Goal: Task Accomplishment & Management: Manage account settings

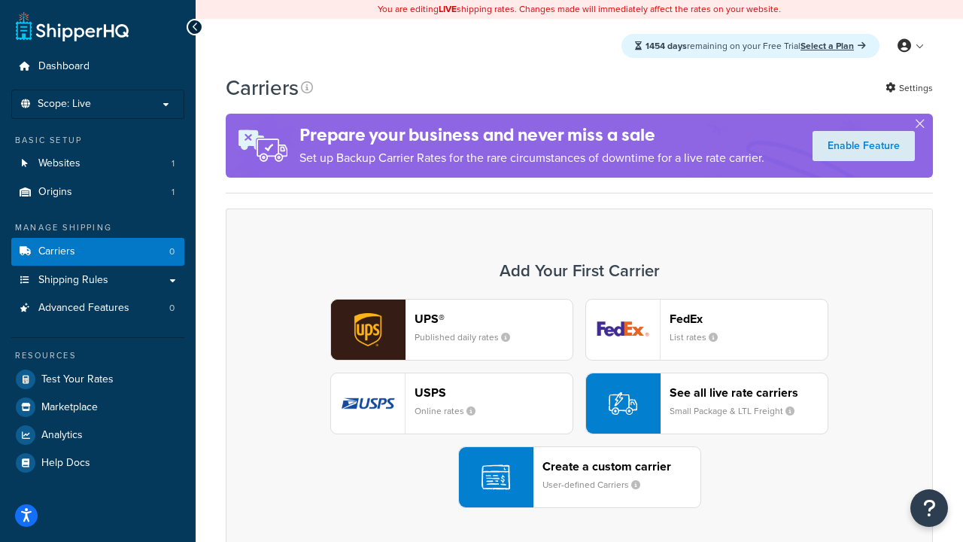
click at [580, 403] on div "UPS® Published daily rates FedEx List rates USPS Online rates See all live rate…" at bounding box center [580, 403] width 676 height 209
click at [749, 318] on header "FedEx" at bounding box center [749, 319] width 158 height 14
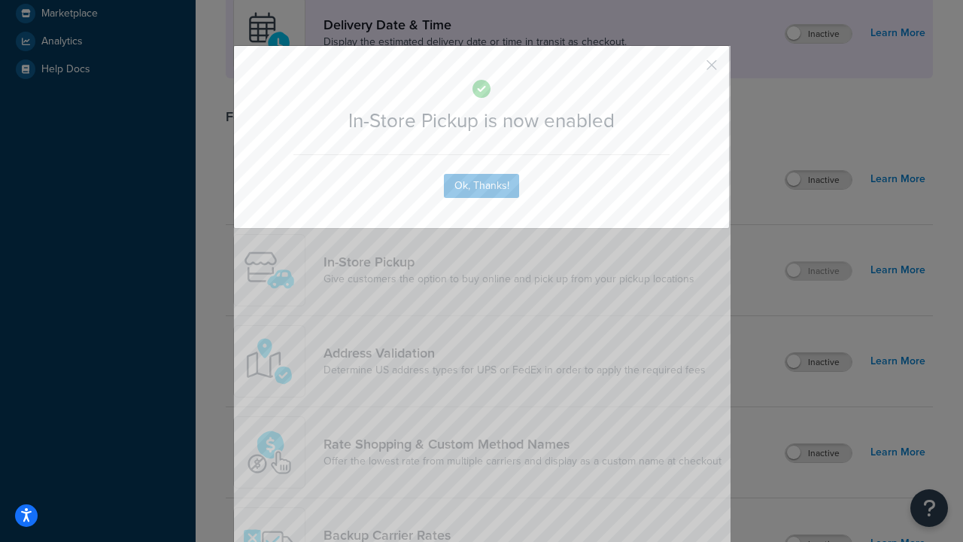
scroll to position [422, 0]
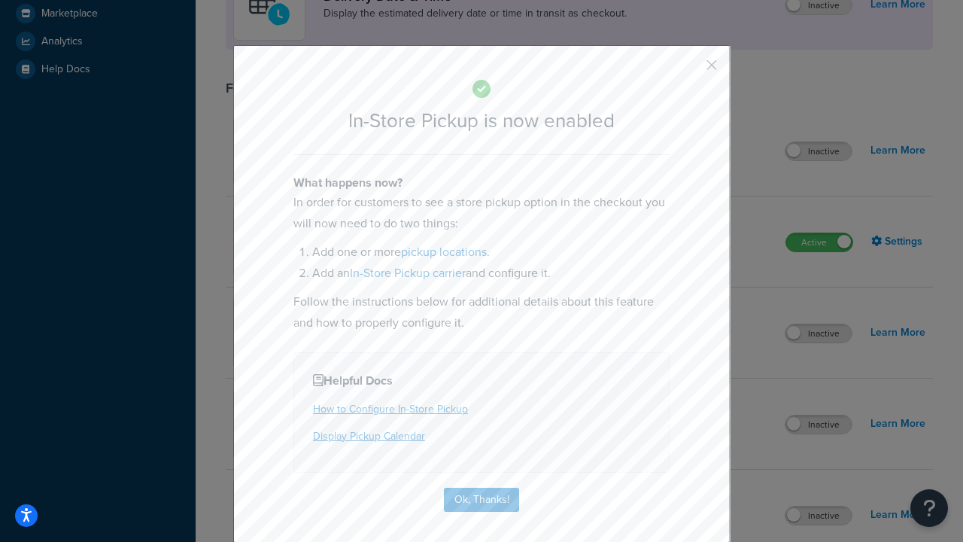
click at [689, 70] on button "button" at bounding box center [690, 70] width 4 height 4
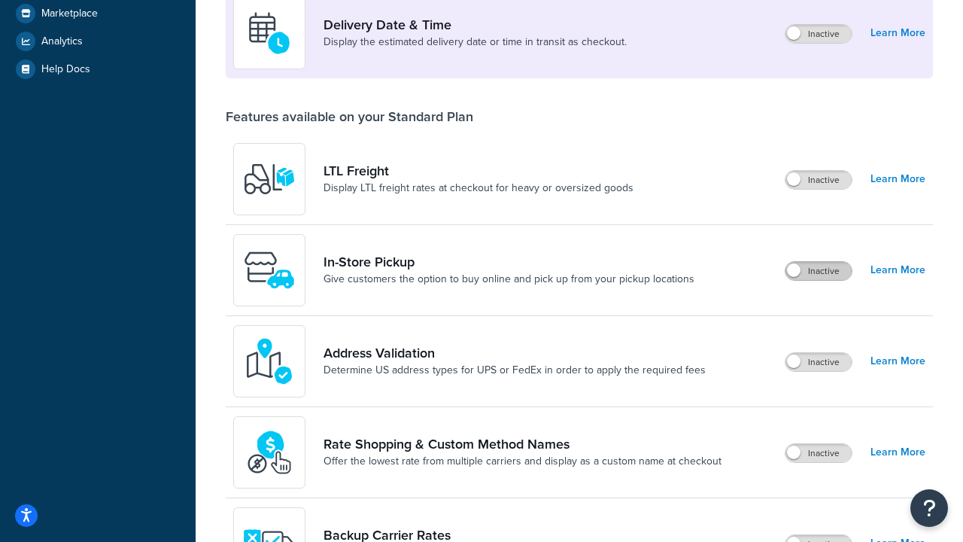
scroll to position [365, 0]
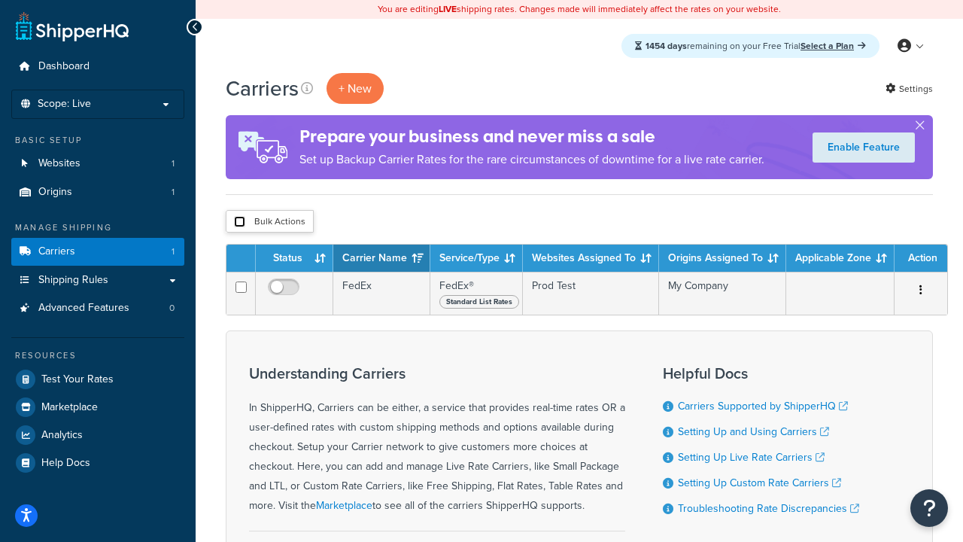
click at [239, 222] on input "checkbox" at bounding box center [239, 221] width 11 height 11
checkbox input "true"
click at [0, 0] on button "Delete" at bounding box center [0, 0] width 0 height 0
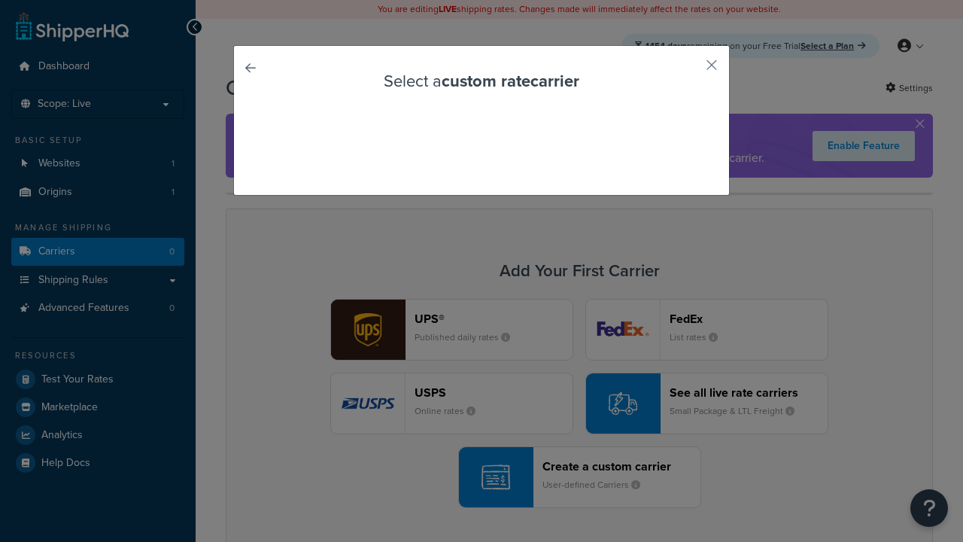
scroll to position [132, 0]
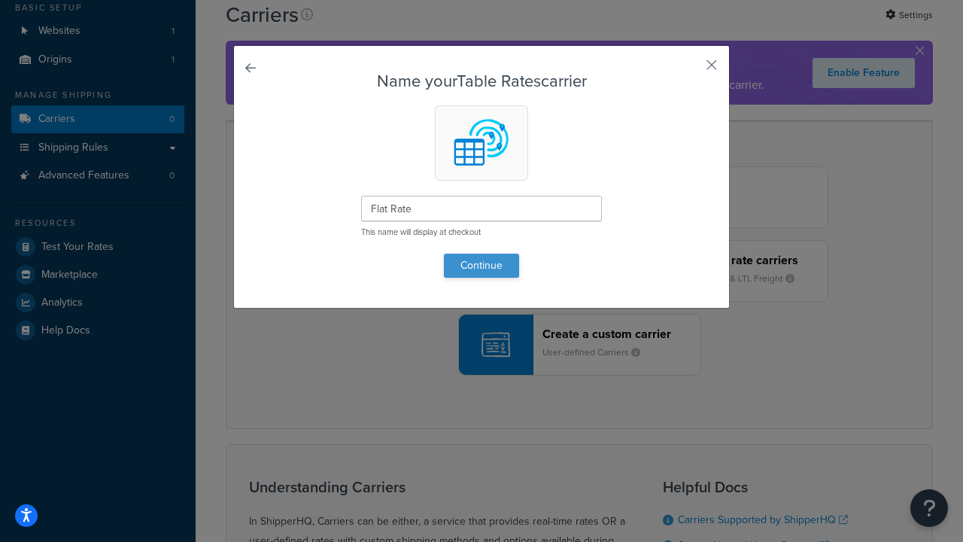
type input "Flat Rate"
click at [482, 265] on button "Continue" at bounding box center [481, 266] width 75 height 24
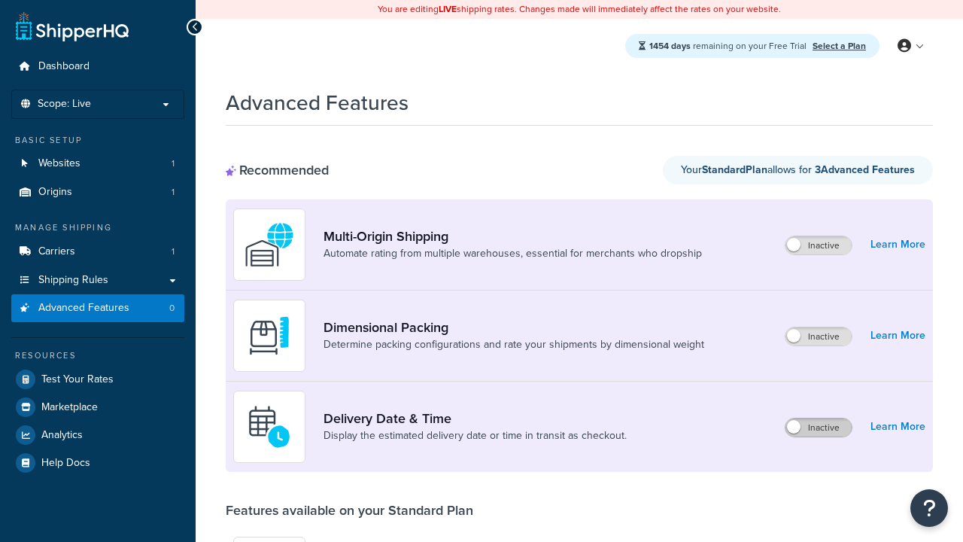
click at [819, 428] on label "Inactive" at bounding box center [819, 427] width 66 height 18
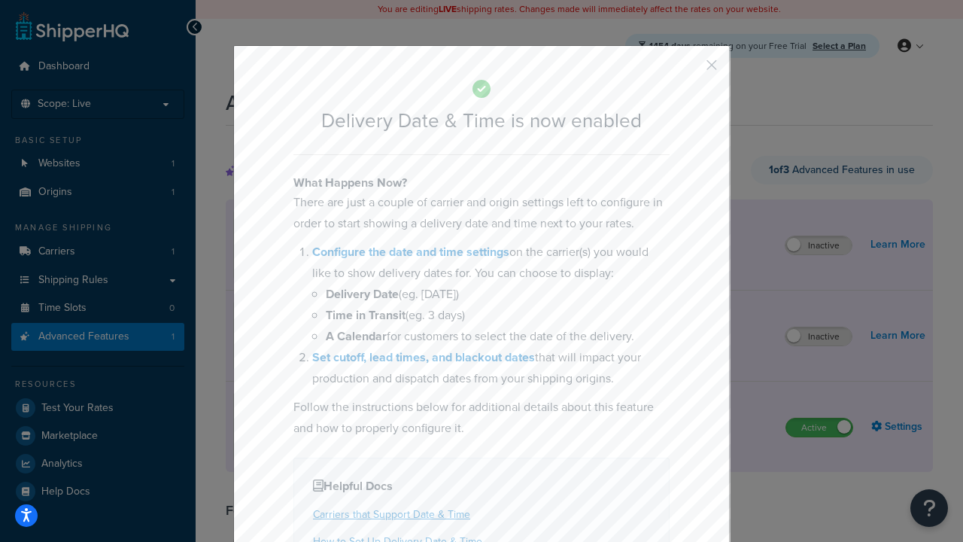
click at [689, 70] on button "button" at bounding box center [690, 70] width 4 height 4
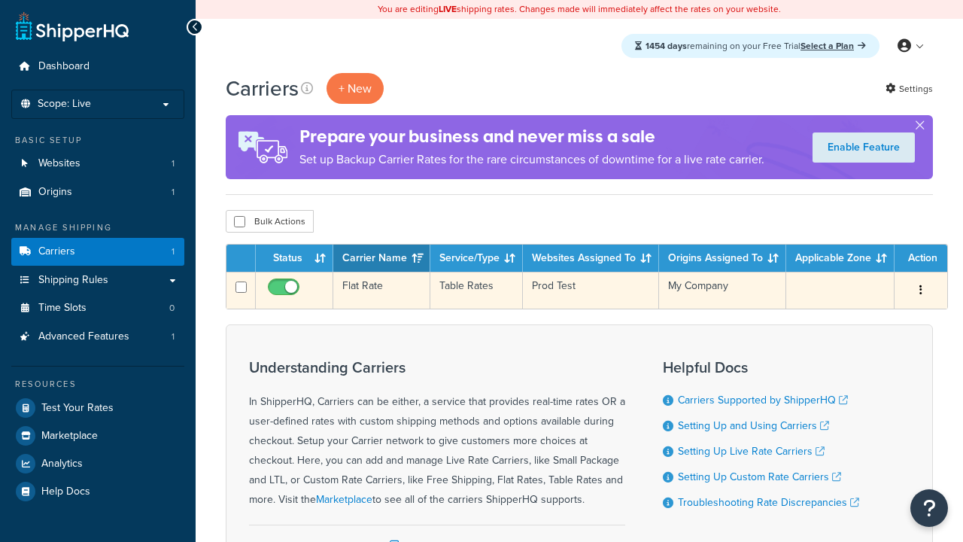
click at [382, 291] on td "Flat Rate" at bounding box center [381, 290] width 97 height 37
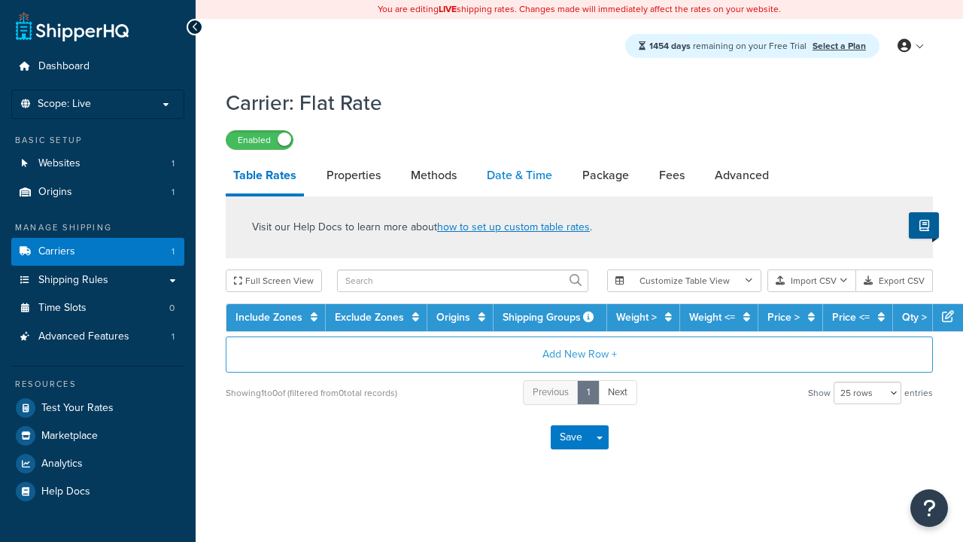
click at [519, 176] on link "Date & Time" at bounding box center [519, 175] width 81 height 36
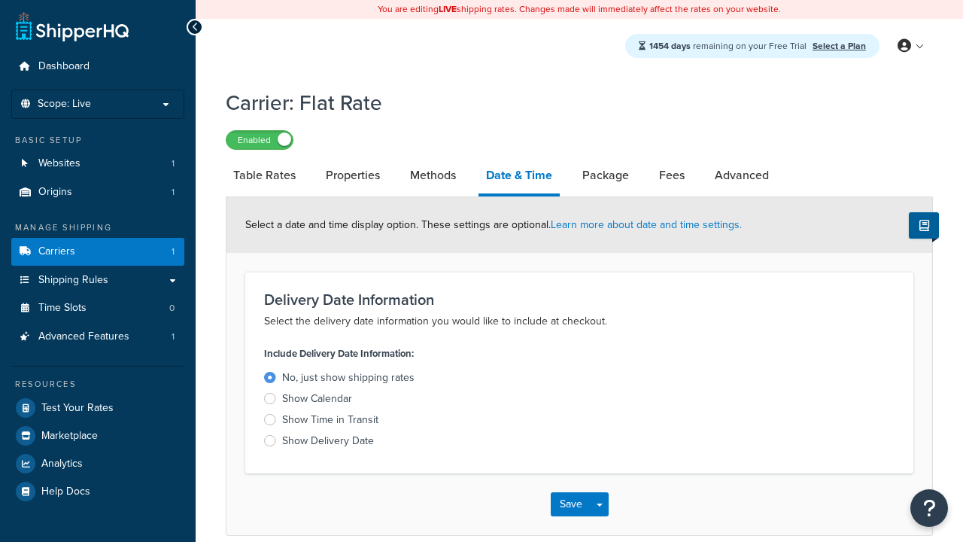
click at [328, 443] on div "Show Delivery Date" at bounding box center [328, 441] width 92 height 15
click at [0, 0] on input "Show Delivery Date" at bounding box center [0, 0] width 0 height 0
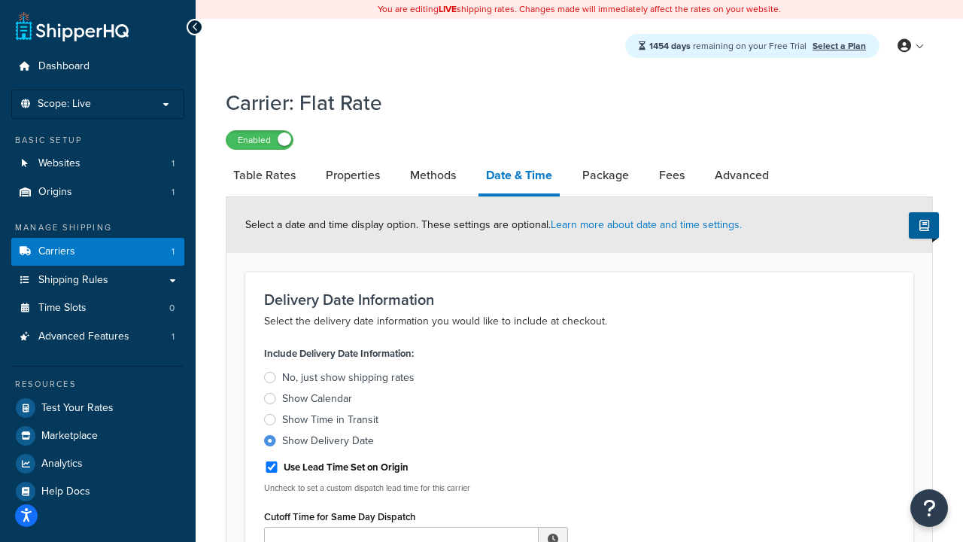
click at [328, 443] on div "Show Delivery Date" at bounding box center [328, 441] width 92 height 15
click at [0, 0] on input "Show Delivery Date" at bounding box center [0, 0] width 0 height 0
type input "11:00 AM"
type input "5"
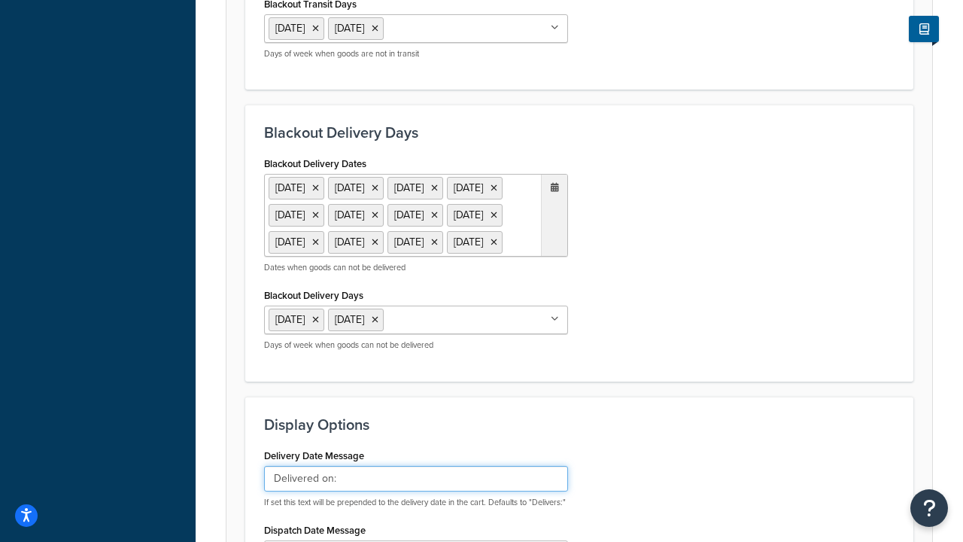
type input "Delivered on:"
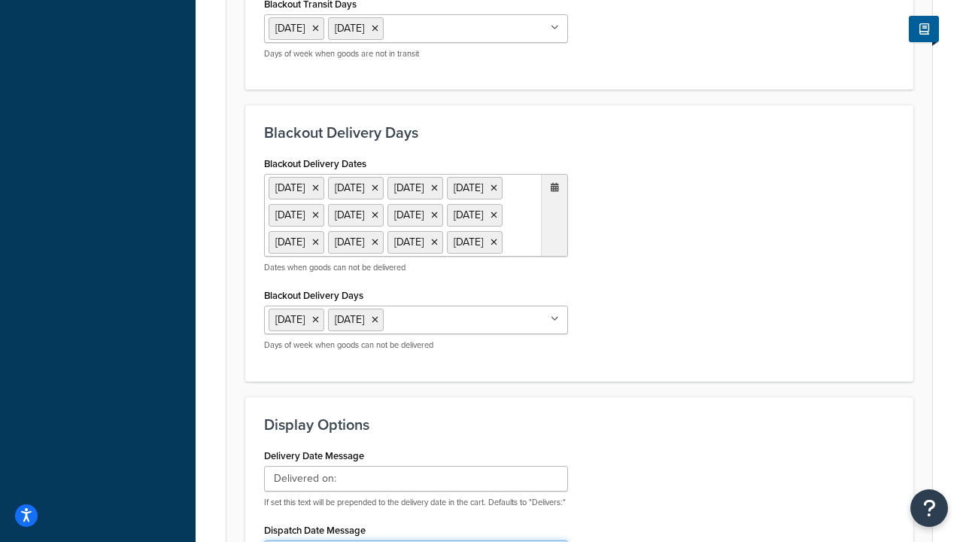
type input "Default Dispatch Message"
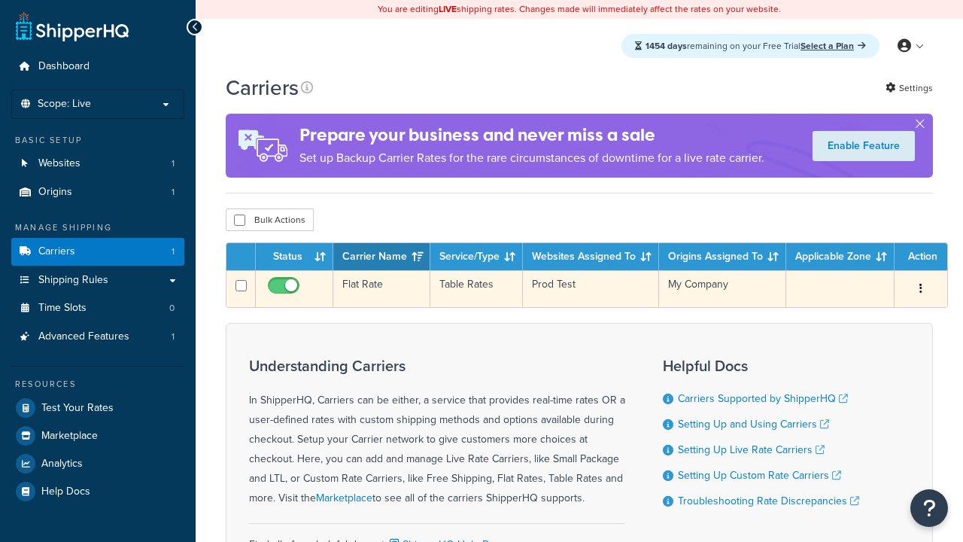
click at [382, 291] on td "Flat Rate" at bounding box center [381, 288] width 97 height 37
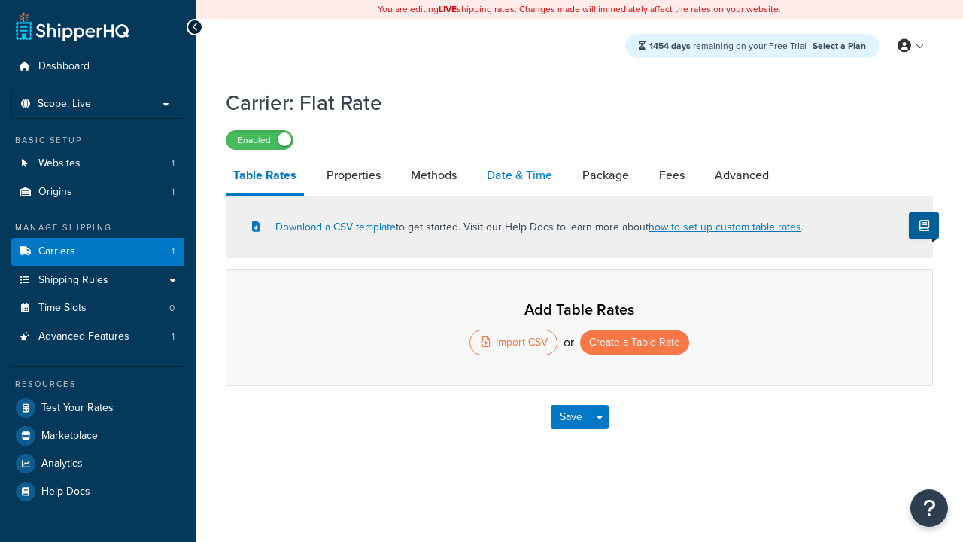
click at [519, 176] on link "Date & Time" at bounding box center [519, 175] width 81 height 36
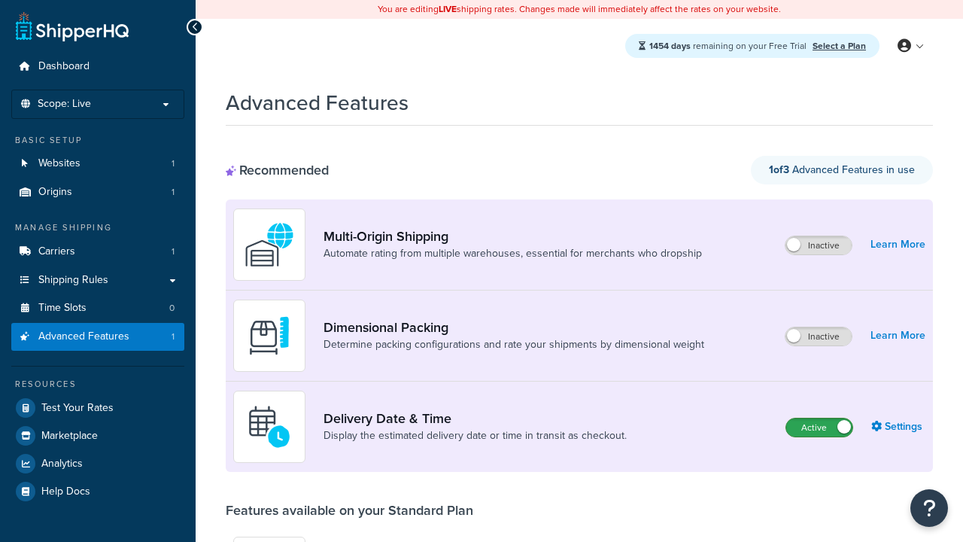
click at [820, 428] on label "Active" at bounding box center [820, 427] width 66 height 18
